Goal: Navigation & Orientation: Find specific page/section

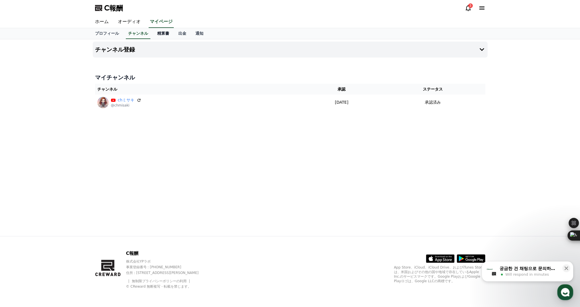
click at [157, 31] on font "精算書" at bounding box center [163, 33] width 12 height 5
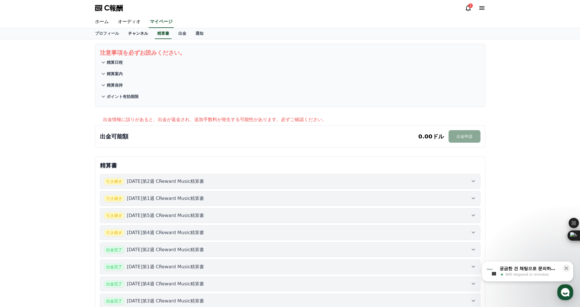
click at [128, 35] on font "チャンネル" at bounding box center [138, 33] width 20 height 5
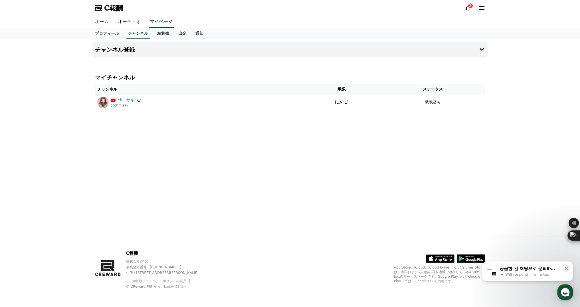
click at [469, 4] on div "3" at bounding box center [470, 5] width 5 height 5
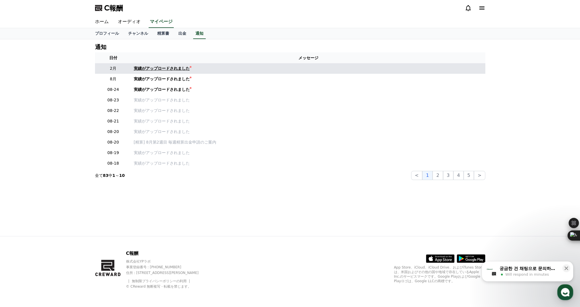
click at [161, 70] on font "実績がアップロードされました" at bounding box center [162, 68] width 56 height 5
